Goal: Task Accomplishment & Management: Complete application form

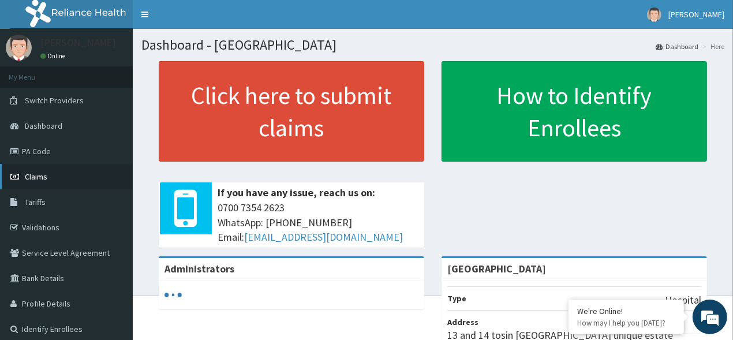
click at [61, 175] on link "Claims" at bounding box center [66, 176] width 133 height 25
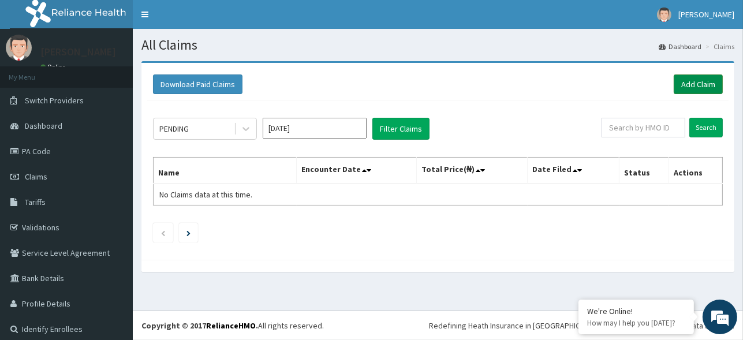
click at [689, 84] on link "Add Claim" at bounding box center [698, 84] width 49 height 20
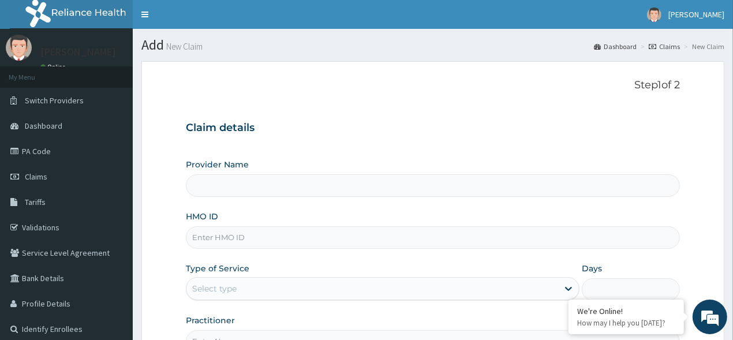
type input "[GEOGRAPHIC_DATA]"
click at [577, 124] on h3 "Claim details" at bounding box center [433, 128] width 495 height 13
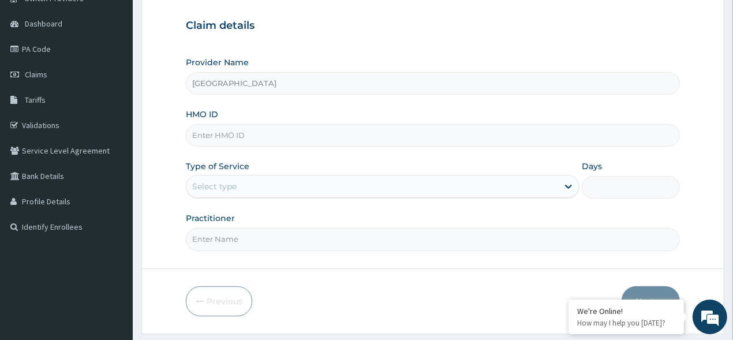
click at [250, 143] on input "HMO ID" at bounding box center [433, 135] width 495 height 23
click at [273, 133] on input "JEE/10094/B" at bounding box center [433, 135] width 495 height 23
type input "JEE/10094/A"
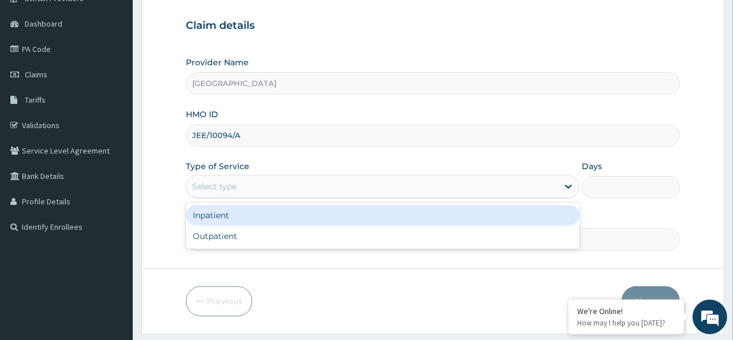
click at [312, 185] on div "Select type" at bounding box center [373, 186] width 372 height 18
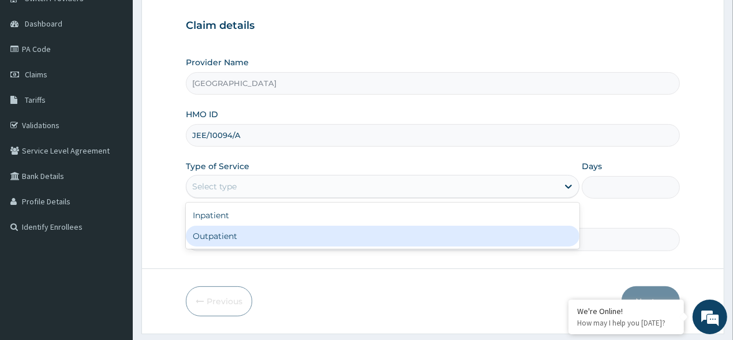
click at [290, 226] on div "Outpatient" at bounding box center [383, 236] width 394 height 21
type input "1"
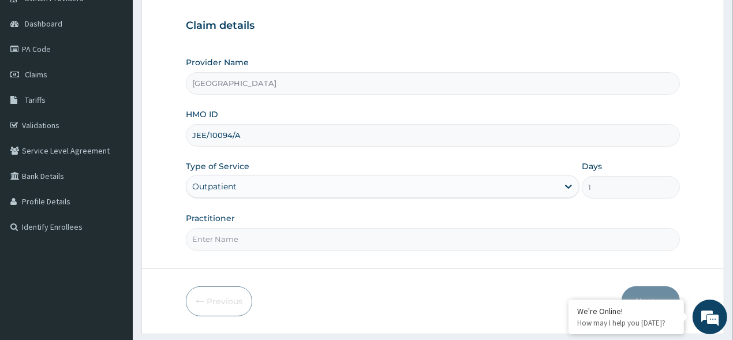
click at [463, 230] on input "Practitioner" at bounding box center [433, 239] width 495 height 23
type input "DR BRIGHT"
click at [404, 255] on form "Step 1 of 2 Claim details Provider Name Dako Medical Centre HMO ID JEE/10094/A …" at bounding box center [432, 146] width 583 height 375
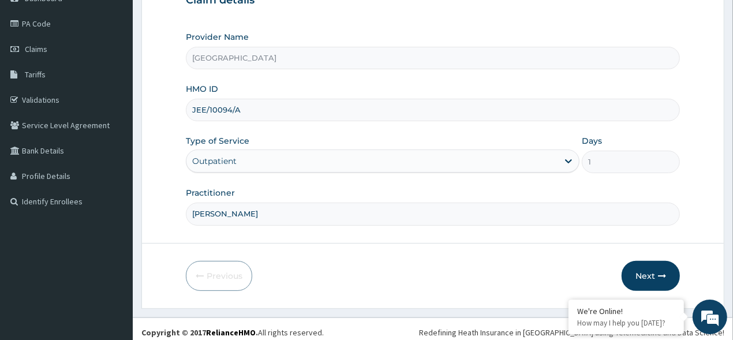
scroll to position [133, 0]
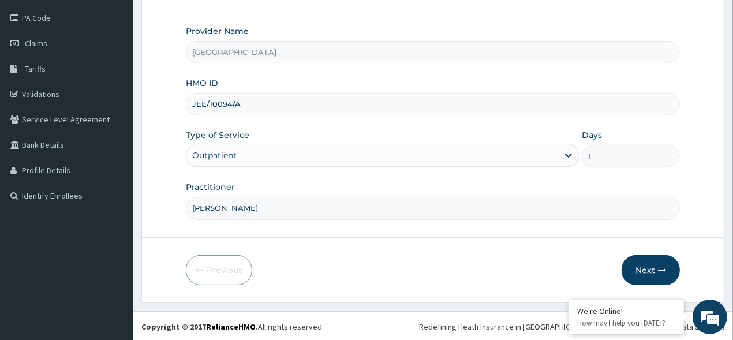
click at [648, 271] on button "Next" at bounding box center [651, 270] width 58 height 30
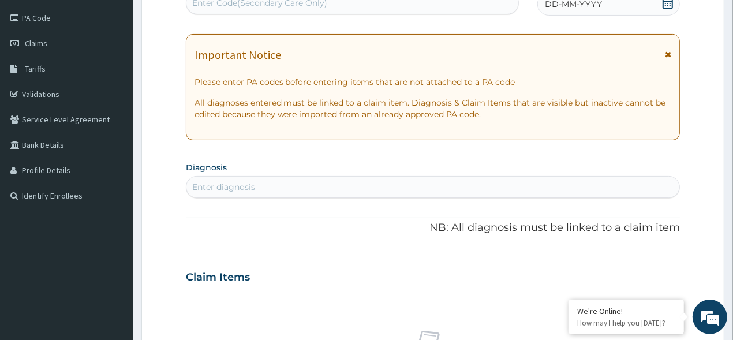
click at [582, 195] on div "Enter diagnosis" at bounding box center [434, 187] width 494 height 18
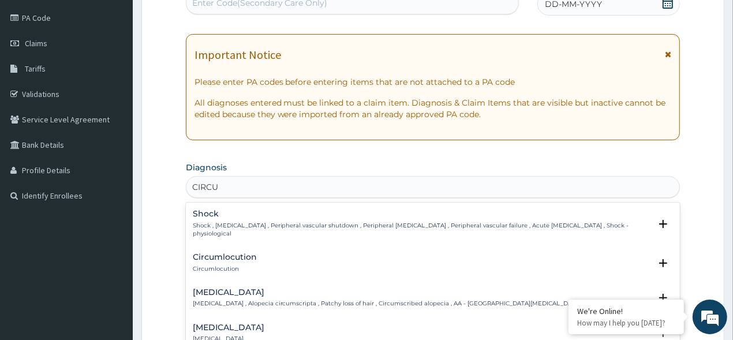
type input "CIRCU"
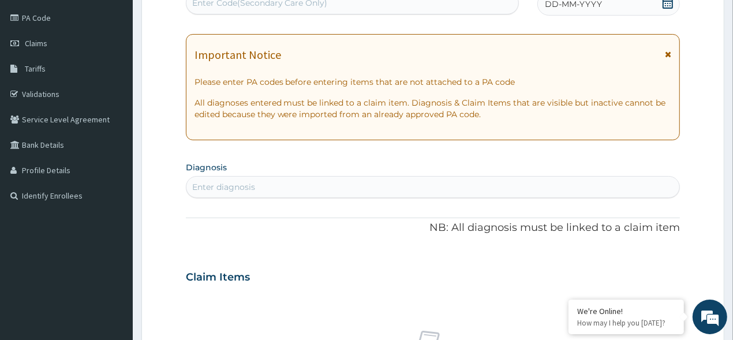
click at [253, 181] on div "Enter diagnosis" at bounding box center [223, 187] width 63 height 12
type input "CIRC"
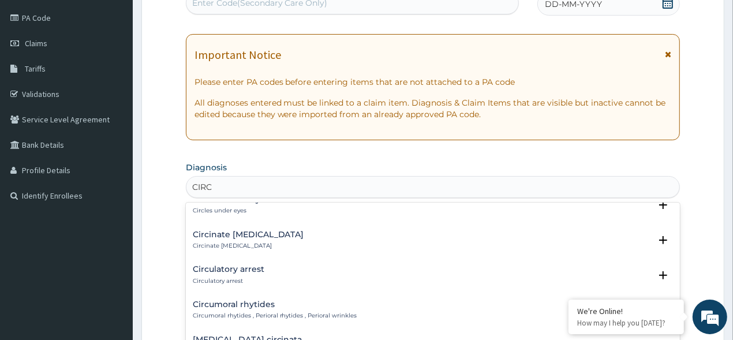
scroll to position [151, 0]
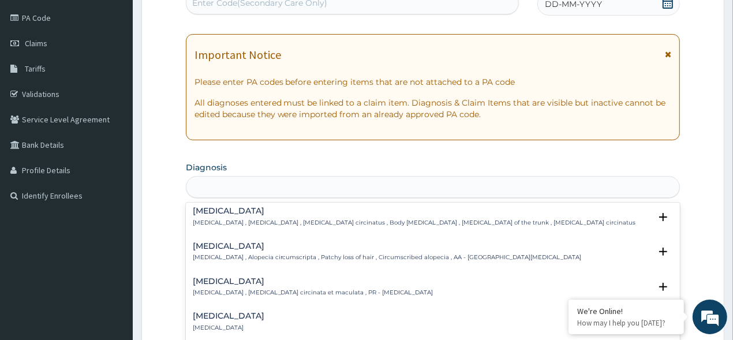
click at [245, 187] on div "CIRC" at bounding box center [434, 187] width 494 height 18
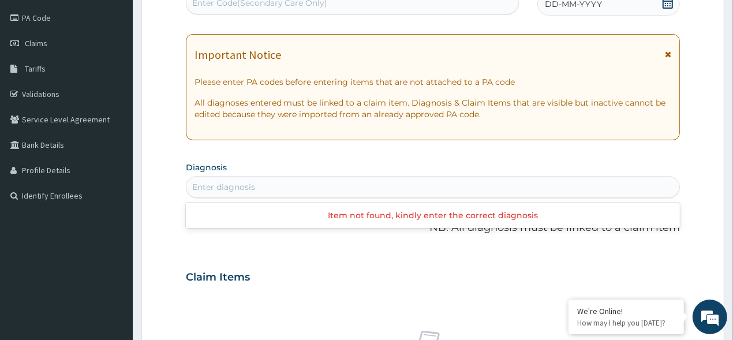
type input "U"
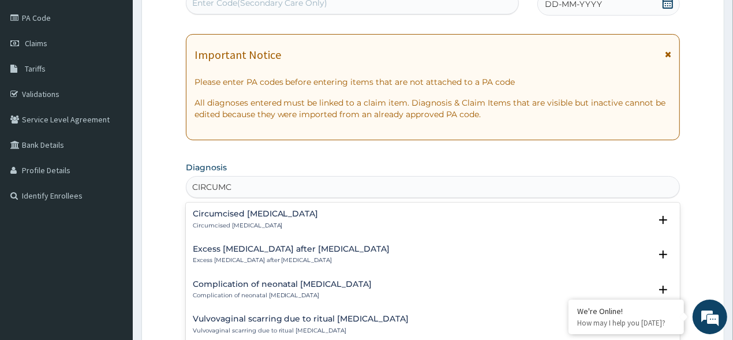
type input "CIRCUMC"
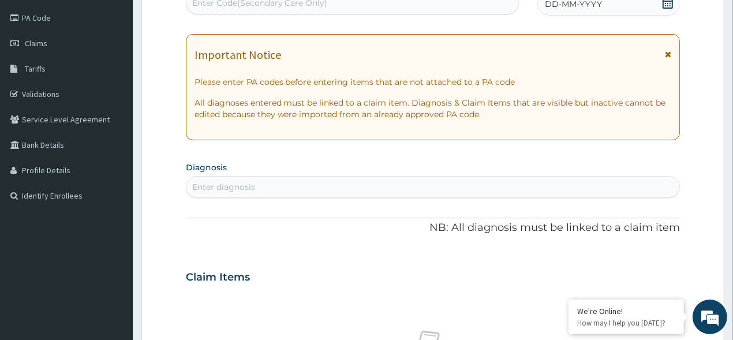
click at [682, 230] on form "Step 2 of 2 PA Code / Prescription Code Enter Code(Secondary Care Only) Encount…" at bounding box center [432, 293] width 583 height 730
click at [595, 189] on div "Enter diagnosis" at bounding box center [434, 187] width 494 height 18
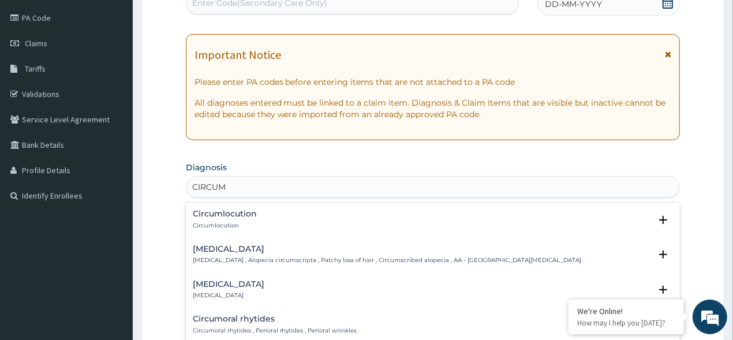
type input "CIRCUMC"
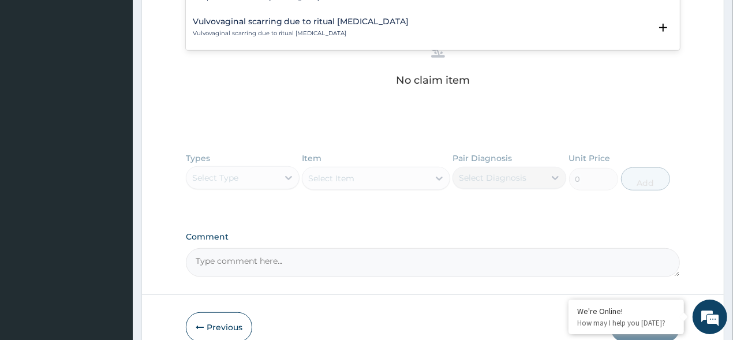
scroll to position [133, 0]
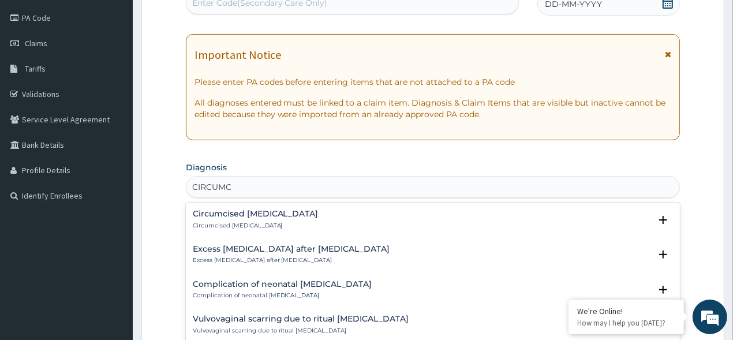
click at [270, 217] on h4 "Circumcised foreskin" at bounding box center [256, 214] width 126 height 9
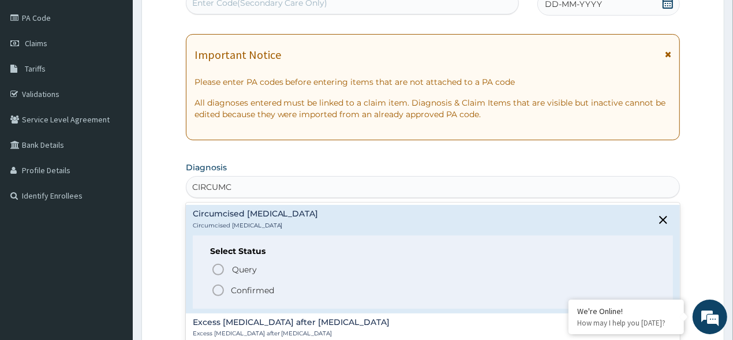
click at [231, 292] on p "Confirmed" at bounding box center [252, 291] width 43 height 12
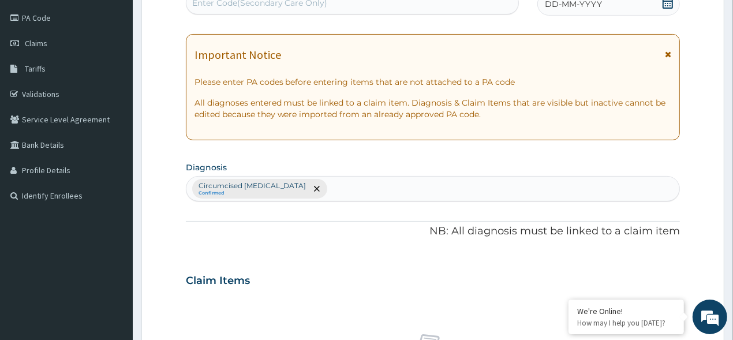
click at [328, 272] on div "Claim Items" at bounding box center [433, 278] width 495 height 30
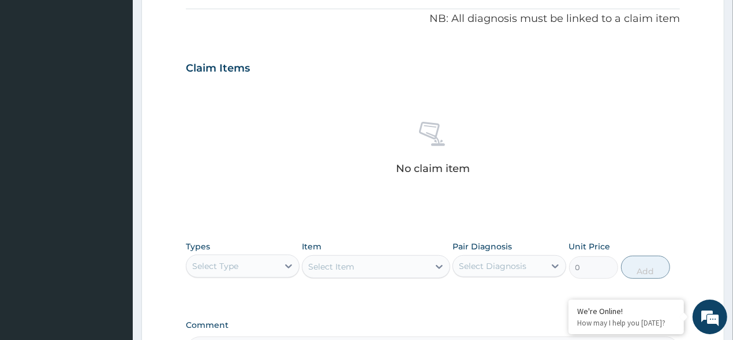
scroll to position [415, 0]
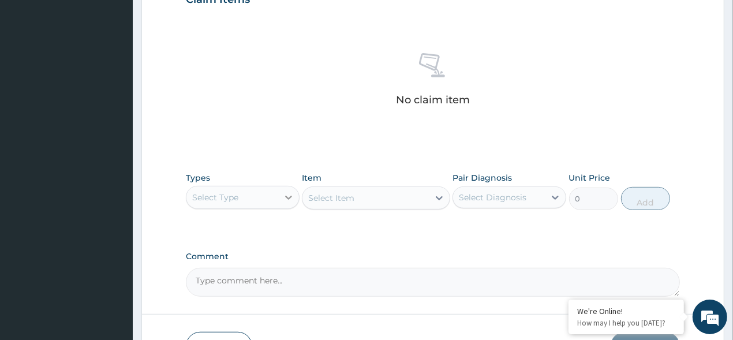
click at [285, 192] on icon at bounding box center [289, 198] width 12 height 12
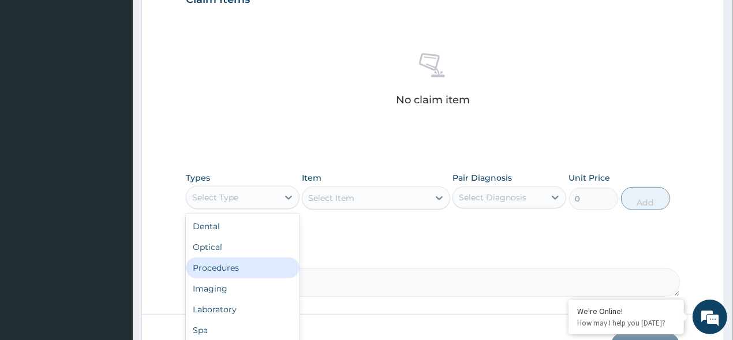
click at [256, 260] on div "Procedures" at bounding box center [243, 268] width 114 height 21
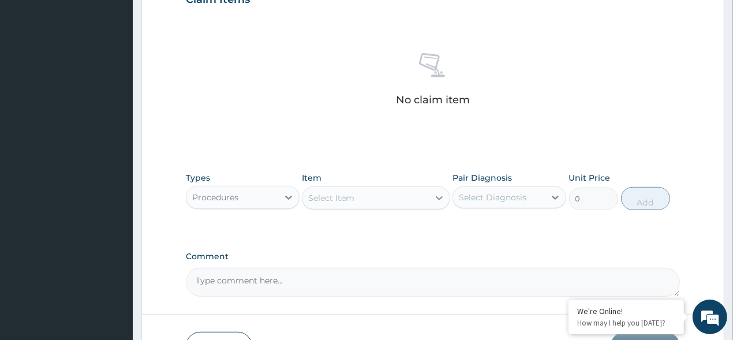
click at [434, 200] on icon at bounding box center [440, 198] width 12 height 12
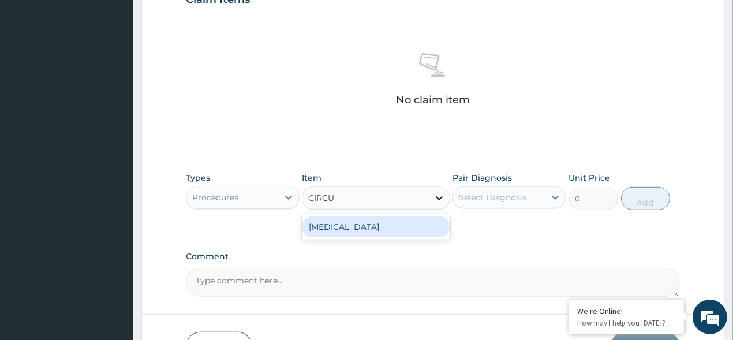
type input "CIRCUM"
click at [422, 229] on div "CIRCUMCISION" at bounding box center [376, 227] width 148 height 21
type input "11200"
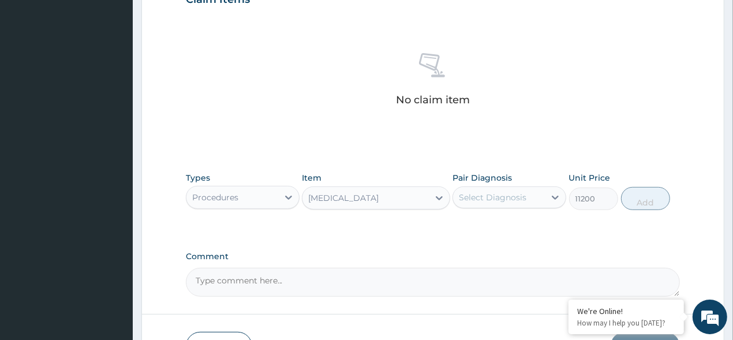
click at [298, 84] on div "No claim item" at bounding box center [433, 81] width 495 height 133
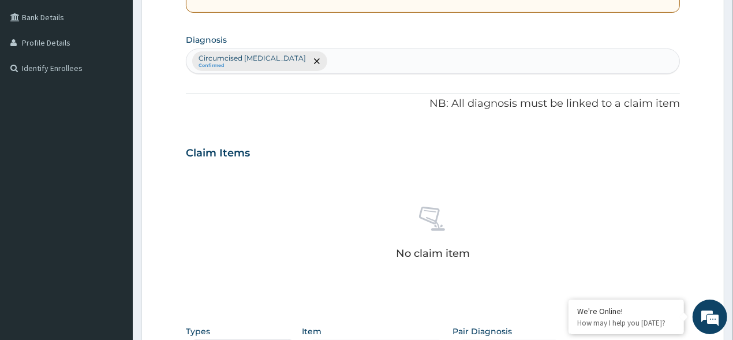
scroll to position [236, 0]
